Goal: Task Accomplishment & Management: Manage account settings

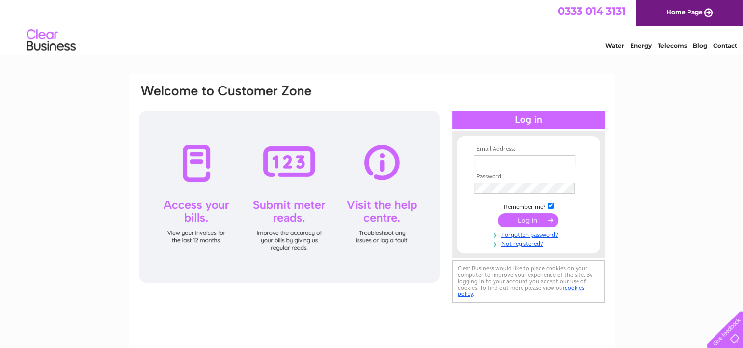
type input "acsupport@mackopco.com"
click at [523, 220] on input "submit" at bounding box center [528, 220] width 60 height 14
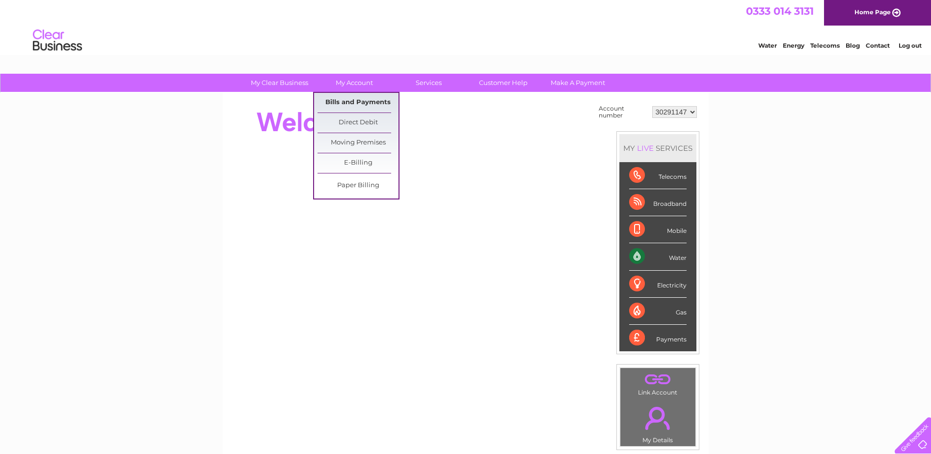
click at [352, 100] on link "Bills and Payments" at bounding box center [358, 103] width 81 height 20
click at [372, 100] on link "Bills and Payments" at bounding box center [358, 103] width 81 height 20
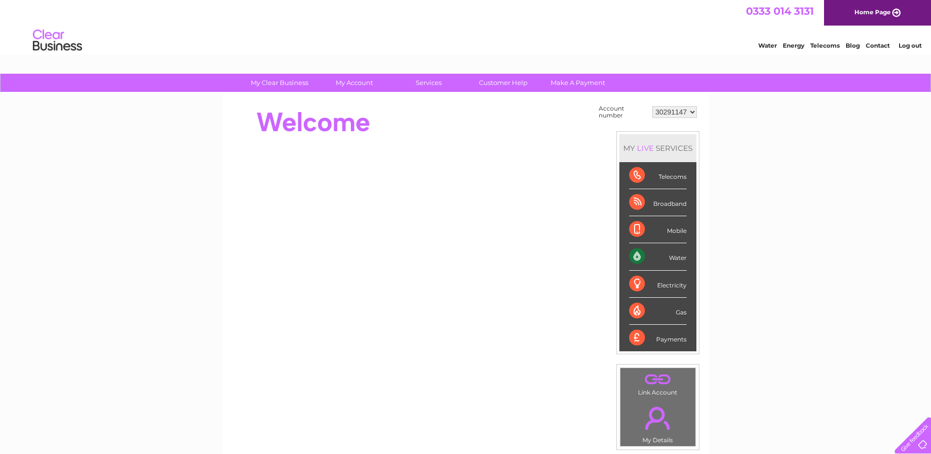
click at [655, 250] on div "Water" at bounding box center [657, 256] width 57 height 27
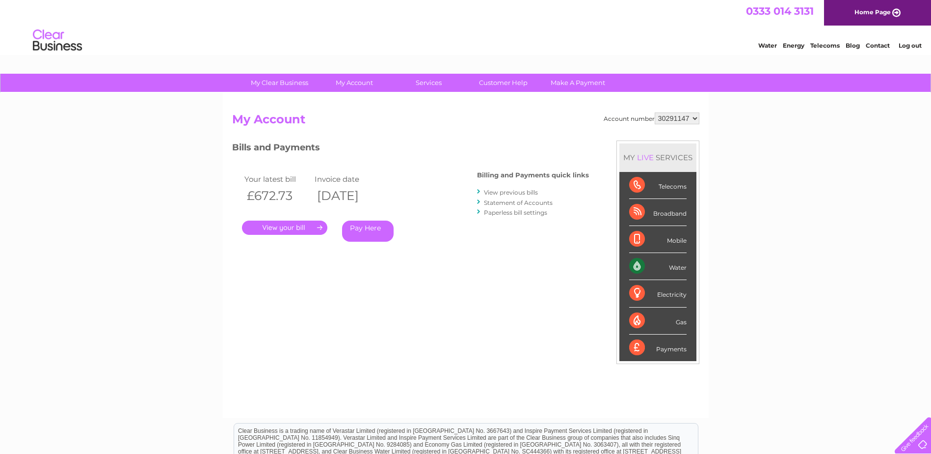
click at [300, 226] on link "." at bounding box center [284, 227] width 85 height 14
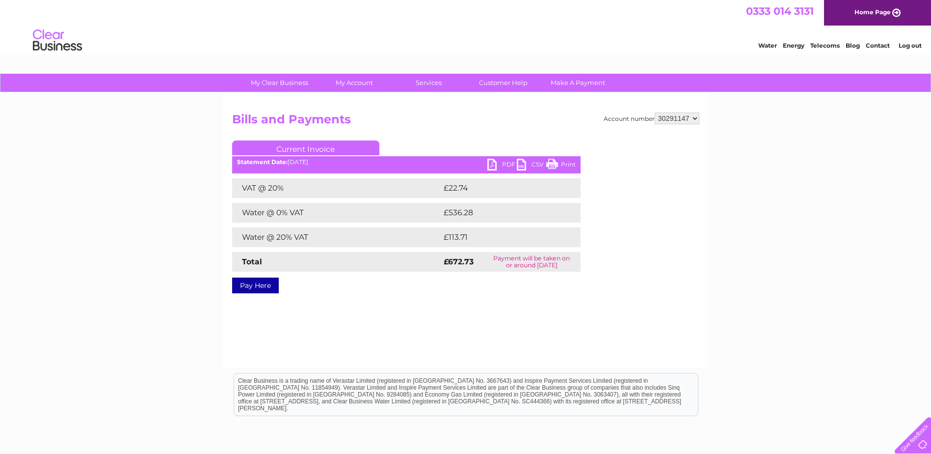
click at [495, 163] on link "PDF" at bounding box center [502, 166] width 29 height 14
click at [910, 46] on link "Log out" at bounding box center [910, 45] width 23 height 7
